Goal: Information Seeking & Learning: Learn about a topic

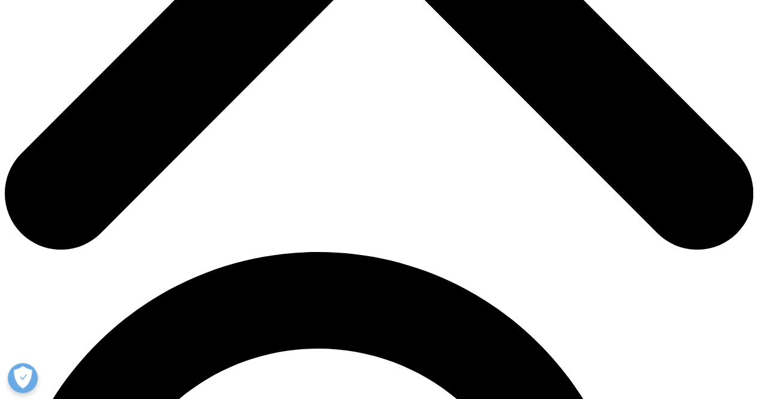
scroll to position [463, 708]
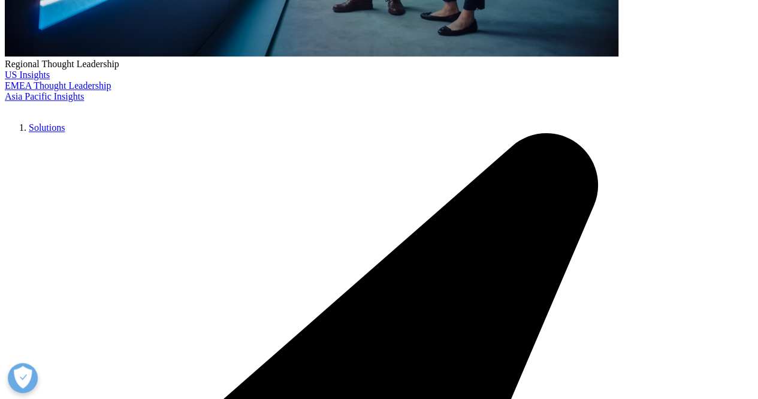
drag, startPoint x: 425, startPoint y: 131, endPoint x: 440, endPoint y: 160, distance: 32.4
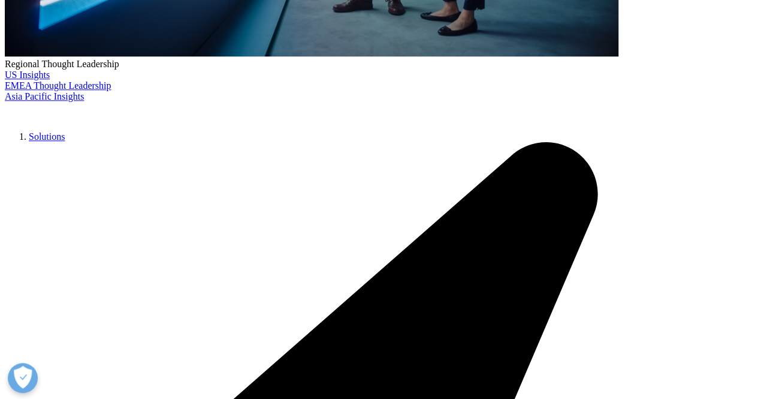
drag, startPoint x: 425, startPoint y: 189, endPoint x: 626, endPoint y: 220, distance: 203.8
drag, startPoint x: 638, startPoint y: 222, endPoint x: 575, endPoint y: 242, distance: 65.8
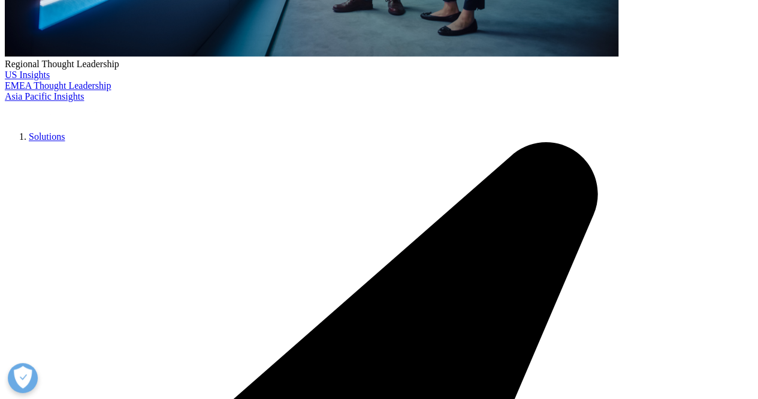
drag, startPoint x: 649, startPoint y: 235, endPoint x: 647, endPoint y: 219, distance: 16.4
drag, startPoint x: 489, startPoint y: 252, endPoint x: 641, endPoint y: 214, distance: 156.5
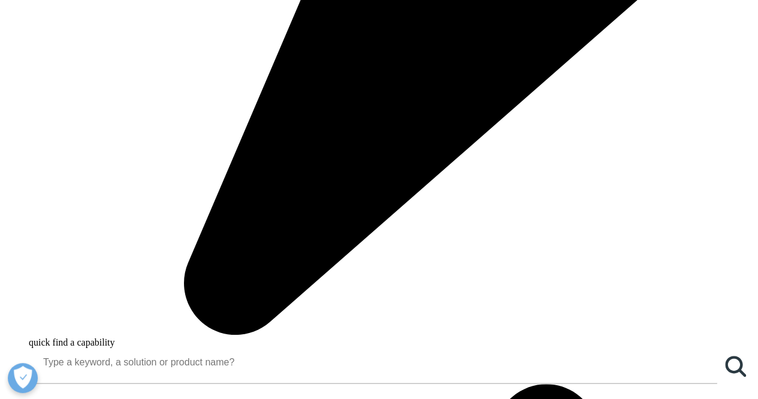
scroll to position [1107, 0]
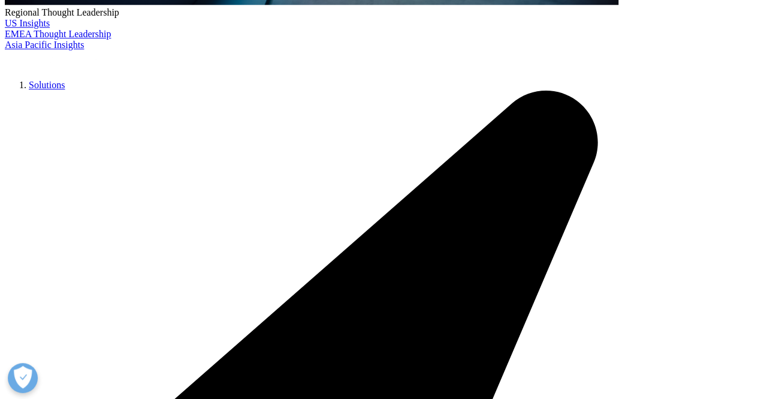
scroll to position [575, 0]
